Goal: Transaction & Acquisition: Book appointment/travel/reservation

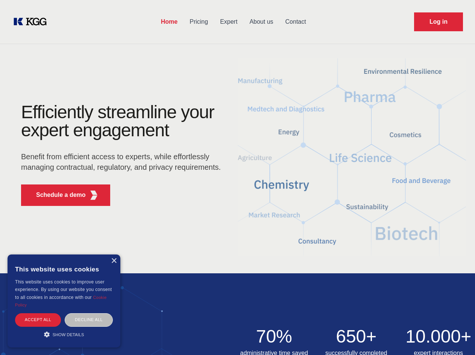
click at [237, 177] on div "Efficiently streamline your expert engagement Benefit from efficient access to …" at bounding box center [123, 157] width 229 height 109
click at [56, 195] on p "Schedule a demo" at bounding box center [61, 194] width 50 height 9
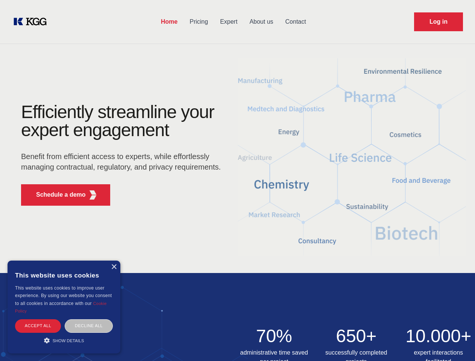
click at [114, 261] on div "× This website uses cookies This website uses cookies to improve user experienc…" at bounding box center [64, 307] width 113 height 93
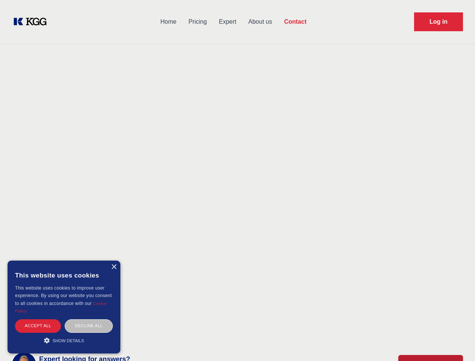
click at [38, 319] on div "Accept all" at bounding box center [38, 325] width 46 height 13
click at [89, 319] on div "Decline all" at bounding box center [89, 325] width 48 height 13
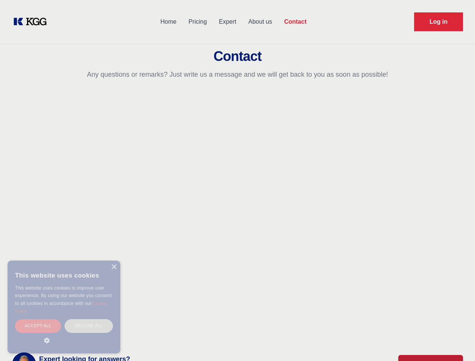
click at [64, 334] on main "Contact Any questions or remarks? Just write us a message and we will get back …" at bounding box center [237, 195] width 475 height 391
